Goal: Transaction & Acquisition: Purchase product/service

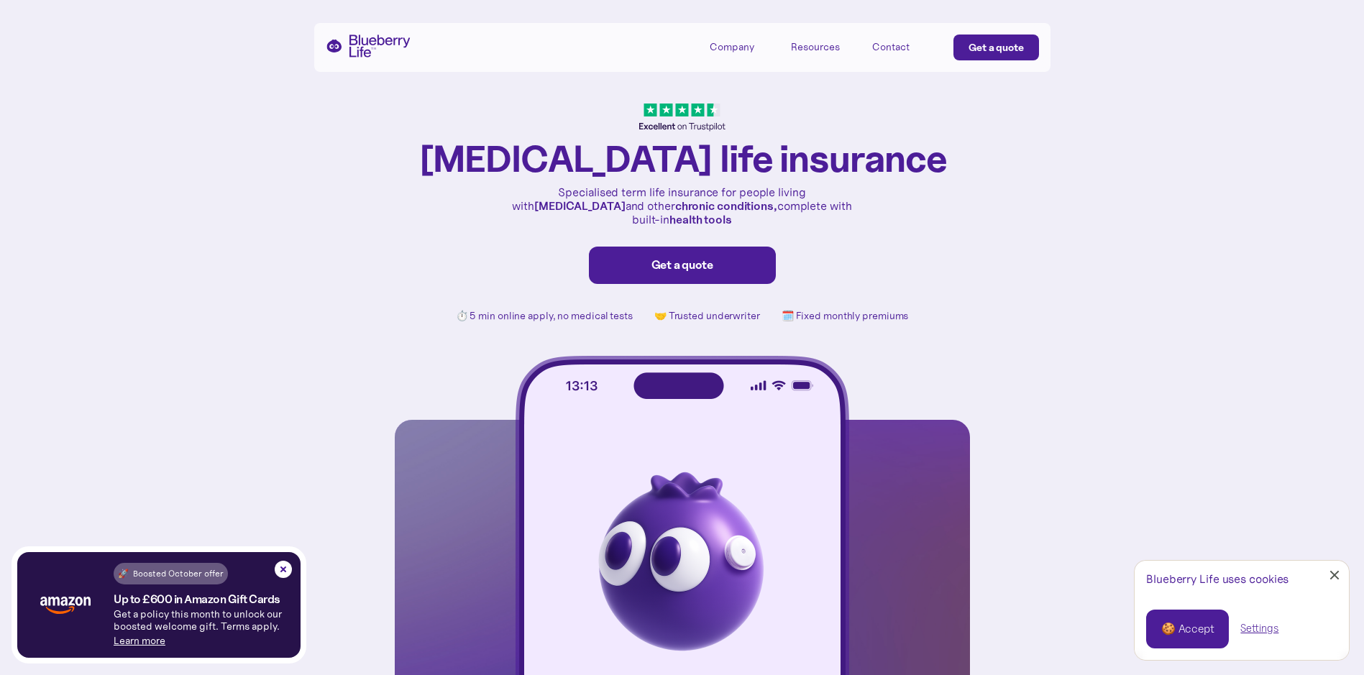
click at [811, 47] on div "Resources" at bounding box center [815, 47] width 49 height 12
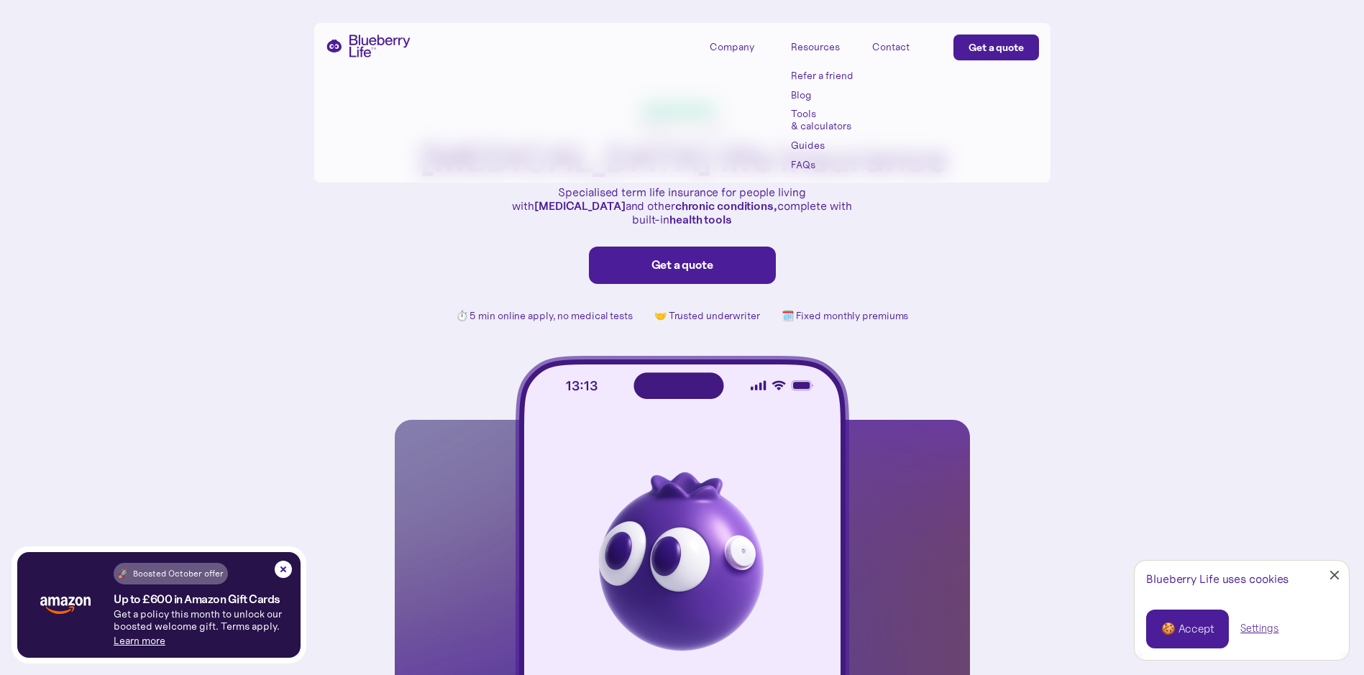
click at [735, 44] on div "Company" at bounding box center [732, 47] width 45 height 12
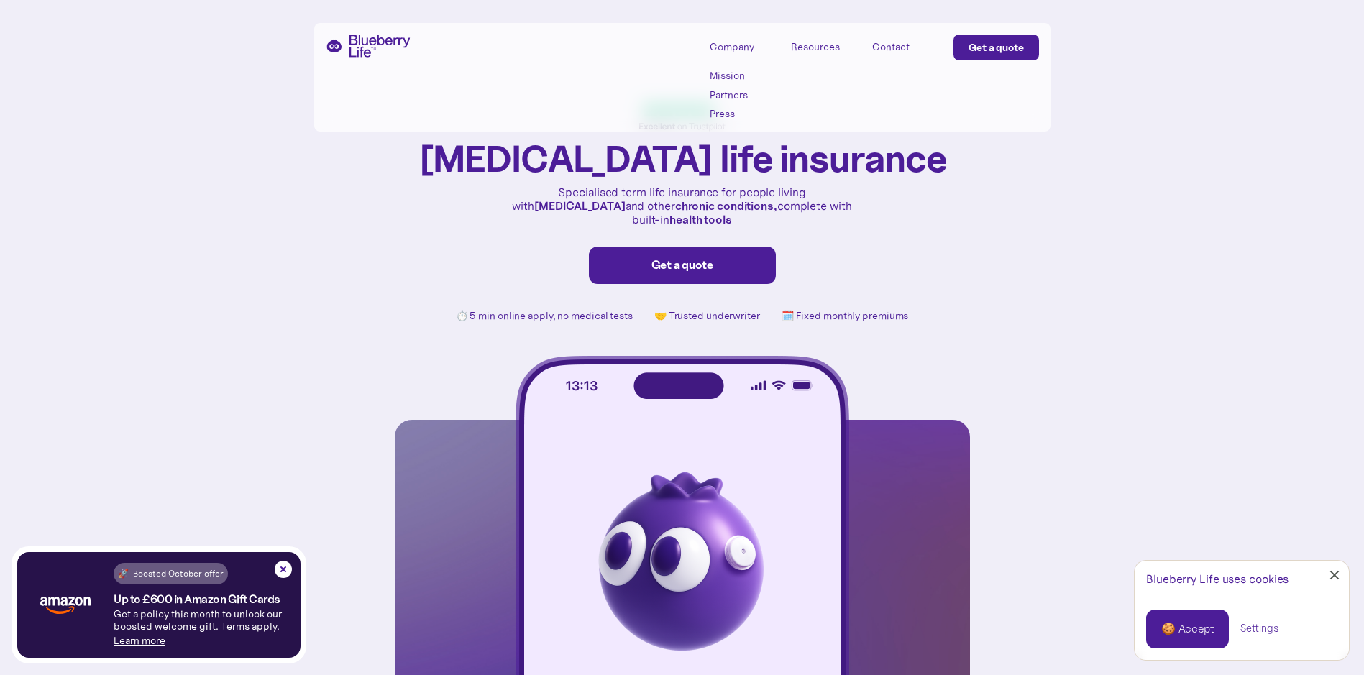
click at [1034, 276] on div "Diabetes life insurance Specialised term life insurance for people living with …" at bounding box center [682, 361] width 1364 height 722
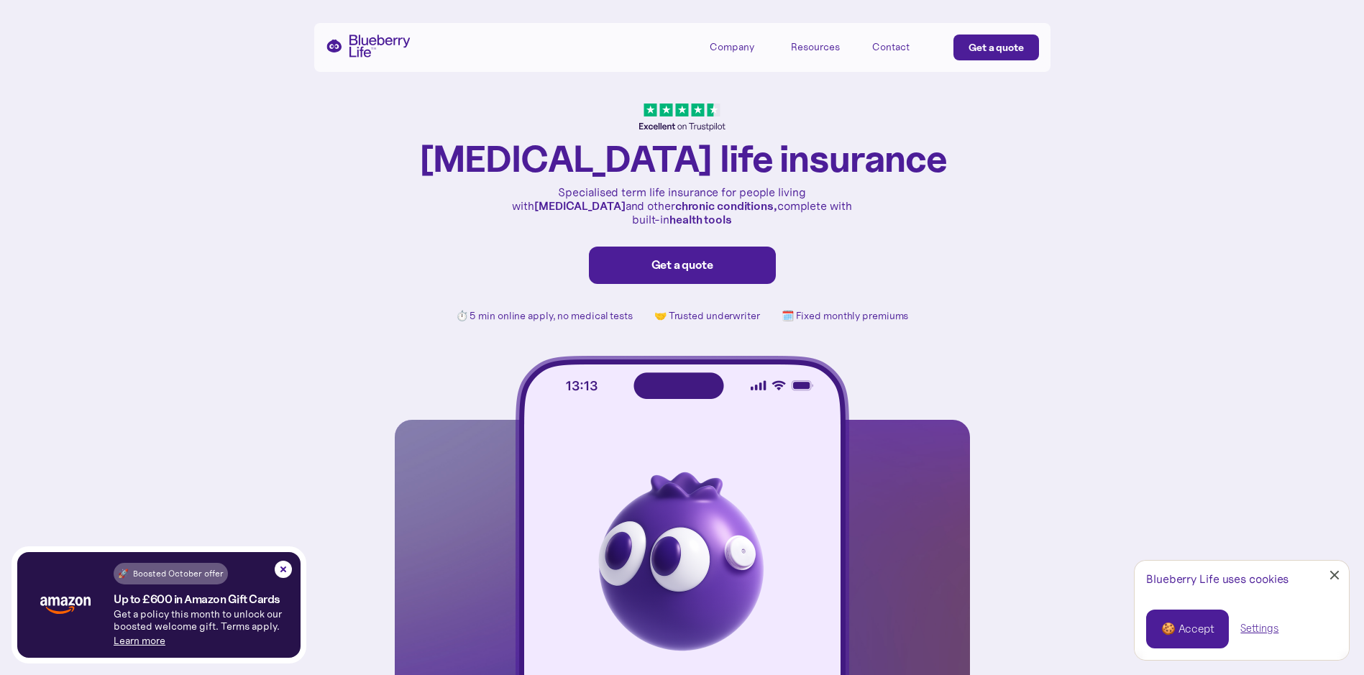
click at [694, 258] on div "Get a quote" at bounding box center [682, 265] width 157 height 14
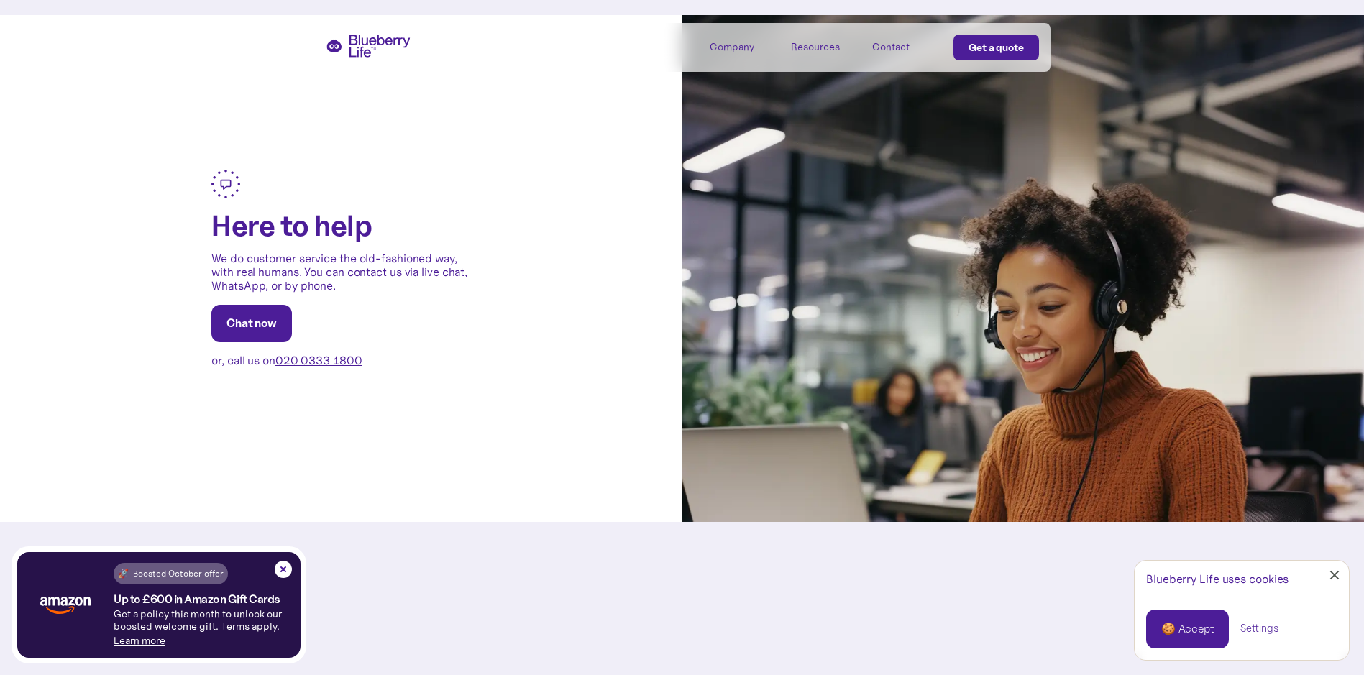
scroll to position [3667, 0]
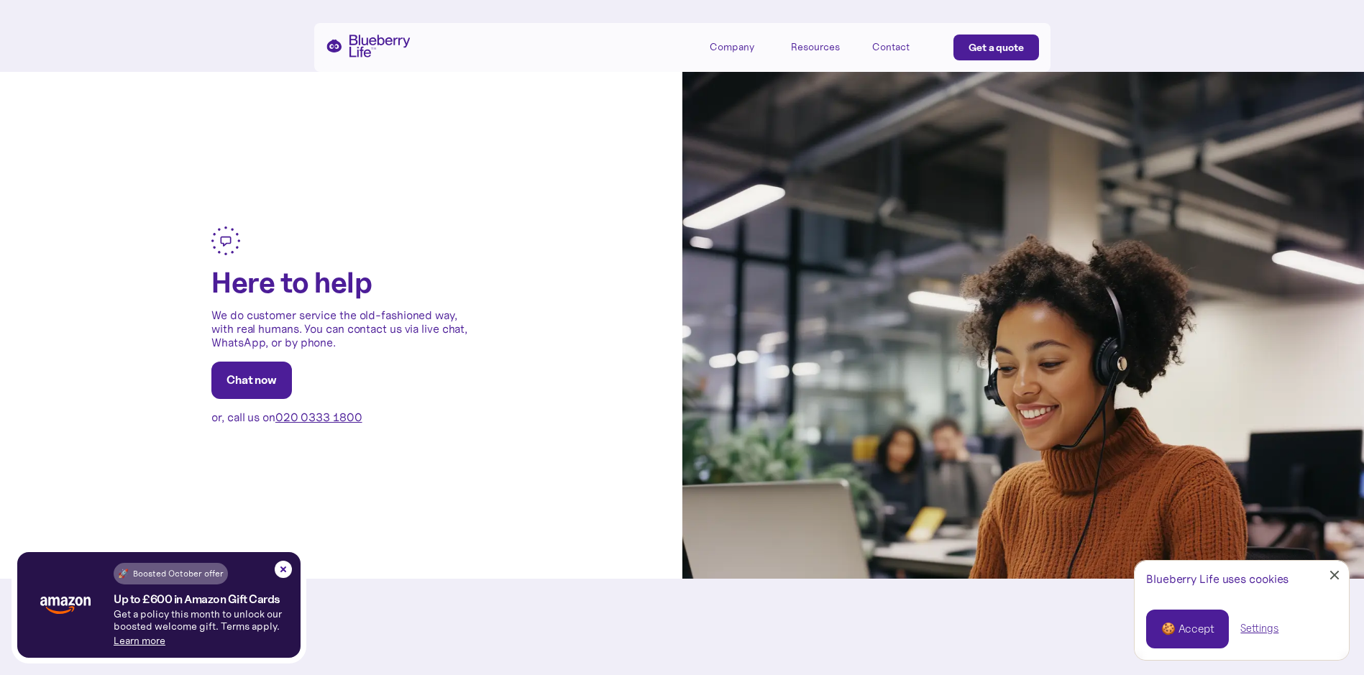
click at [1333, 574] on div at bounding box center [1334, 575] width 9 height 9
